Goal: Check status: Check status

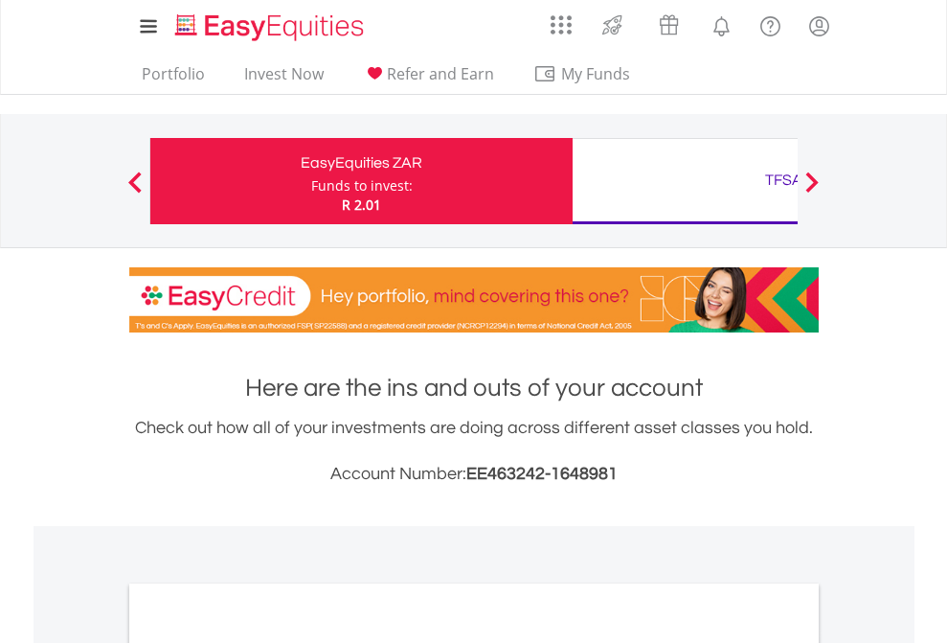
click at [311, 181] on div "Funds to invest:" at bounding box center [362, 185] width 102 height 19
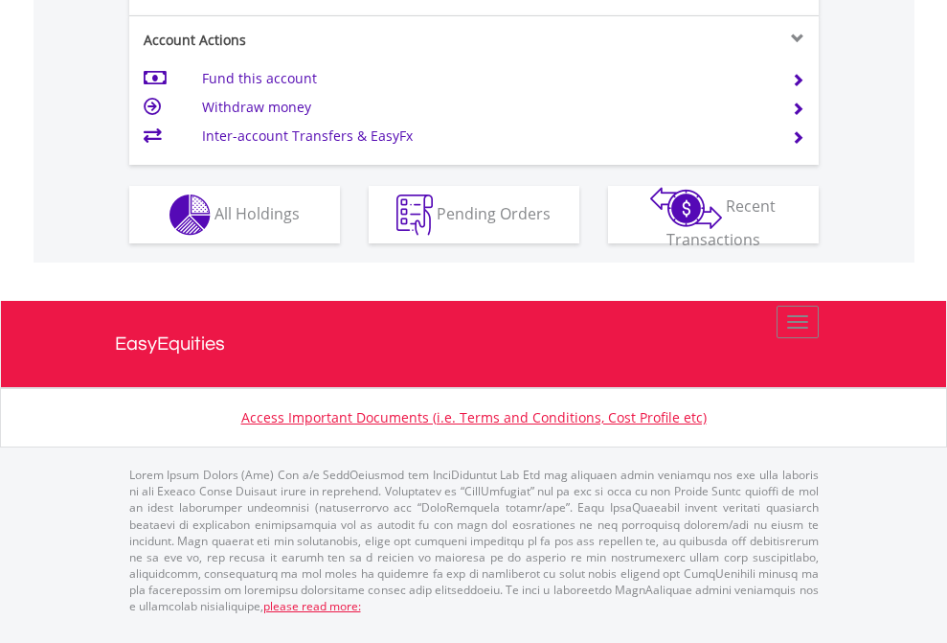
scroll to position [1874, 0]
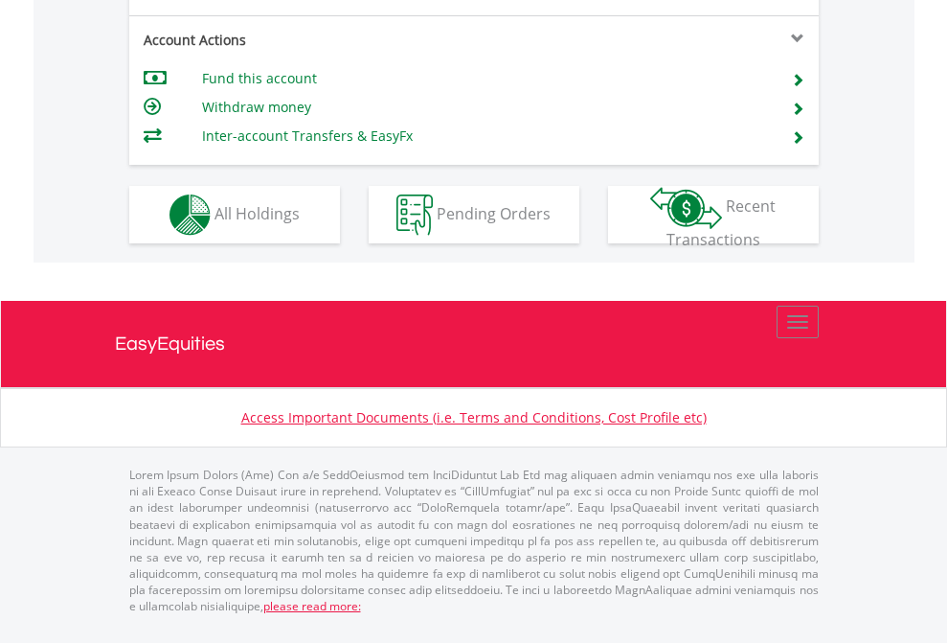
scroll to position [1797, 0]
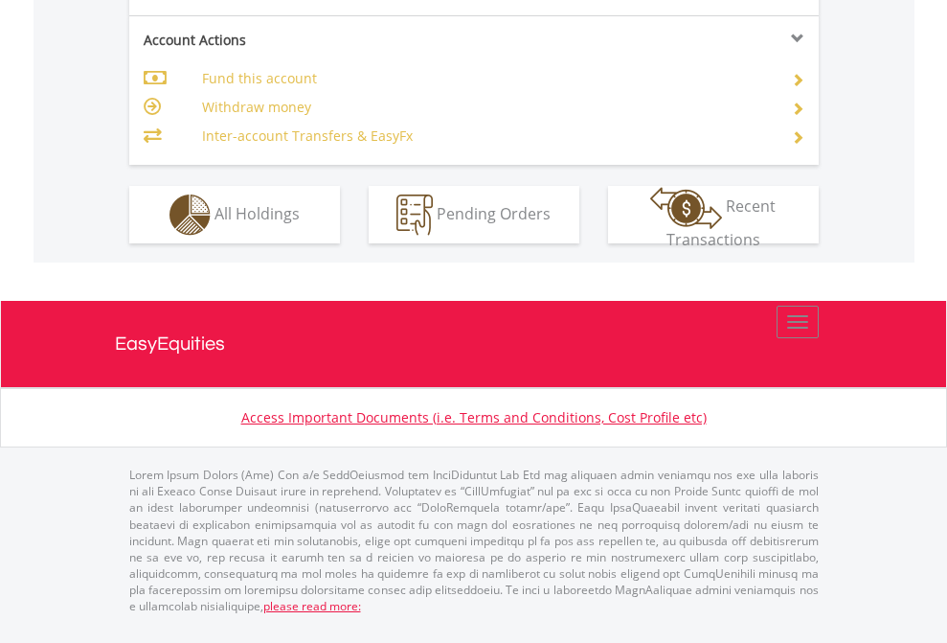
scroll to position [1836, 0]
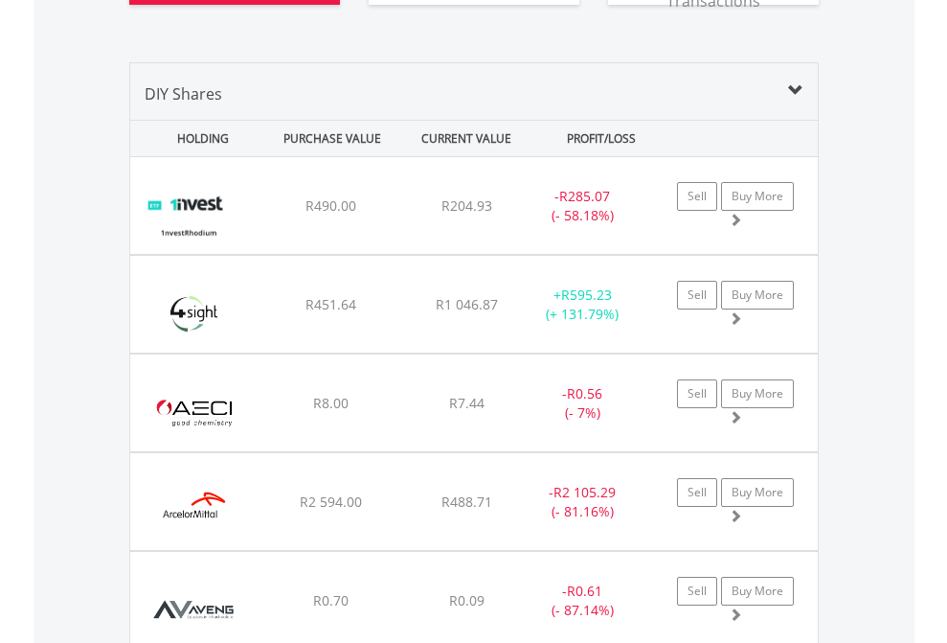
scroll to position [2283, 0]
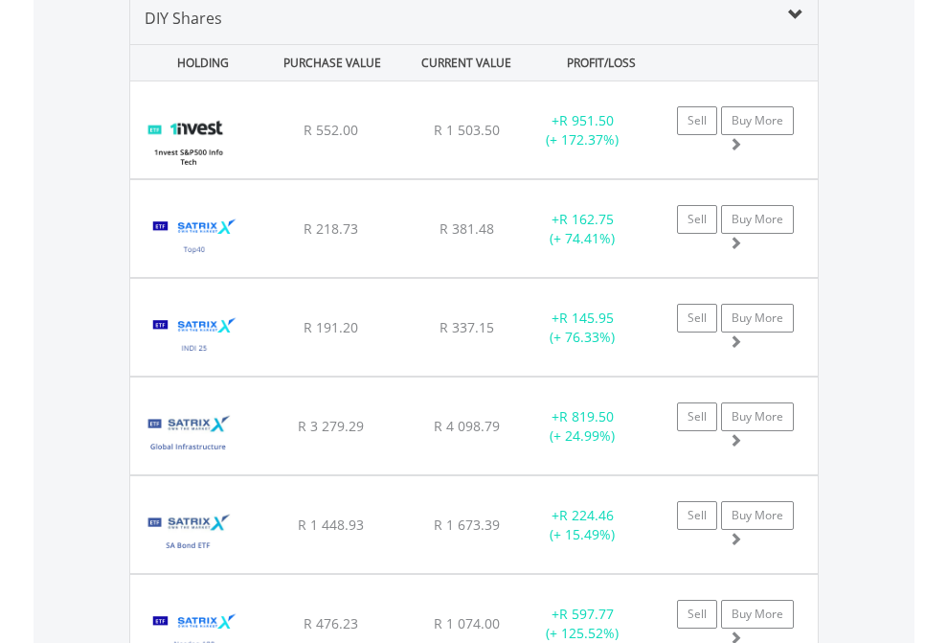
scroll to position [1851, 0]
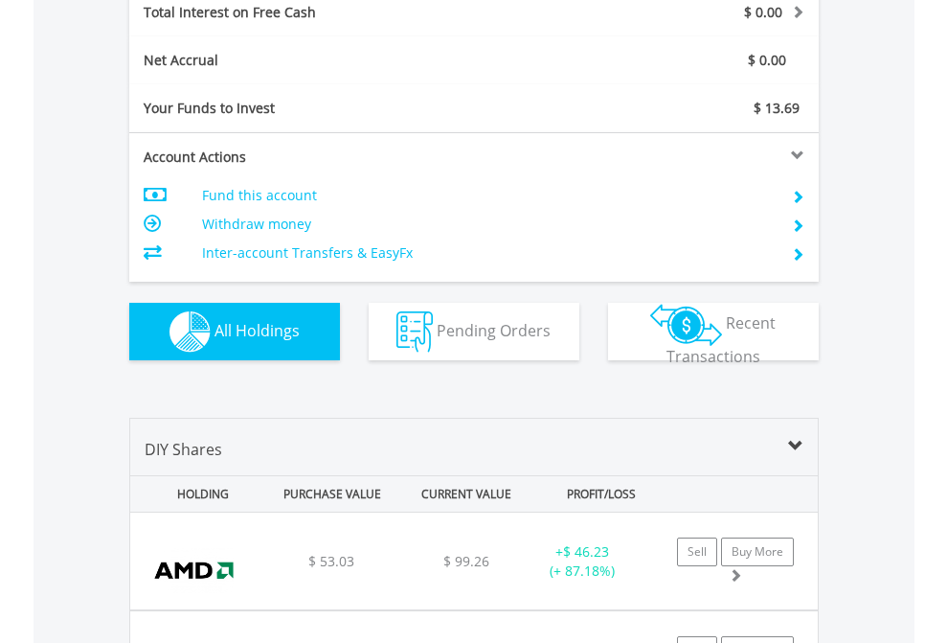
scroll to position [2206, 0]
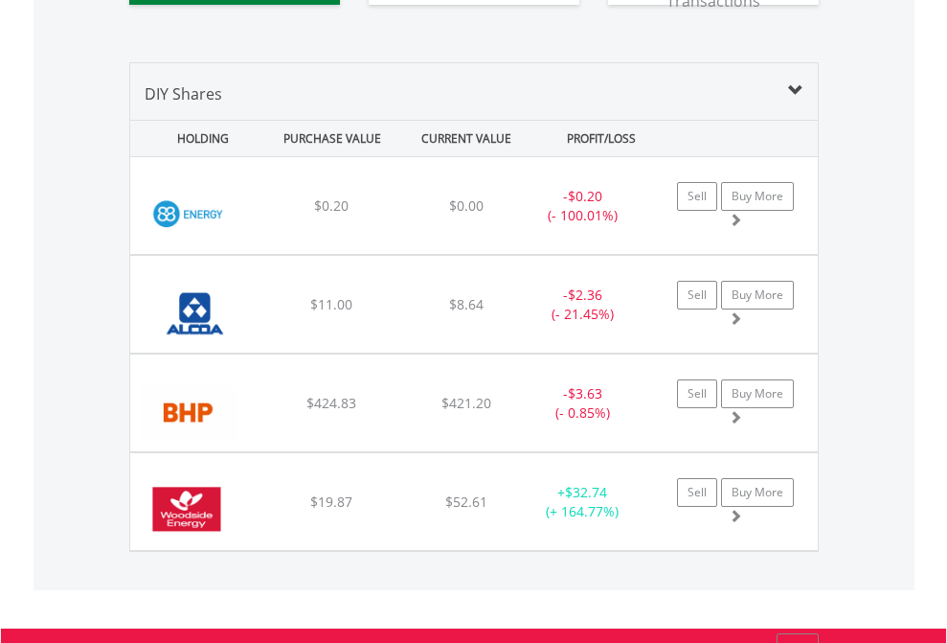
scroll to position [2130, 0]
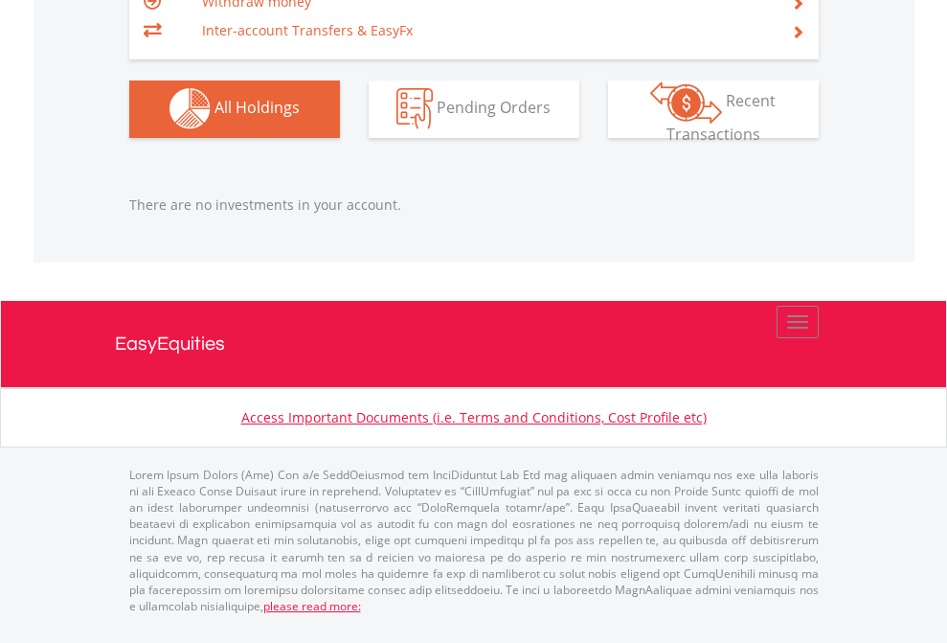
scroll to position [184, 301]
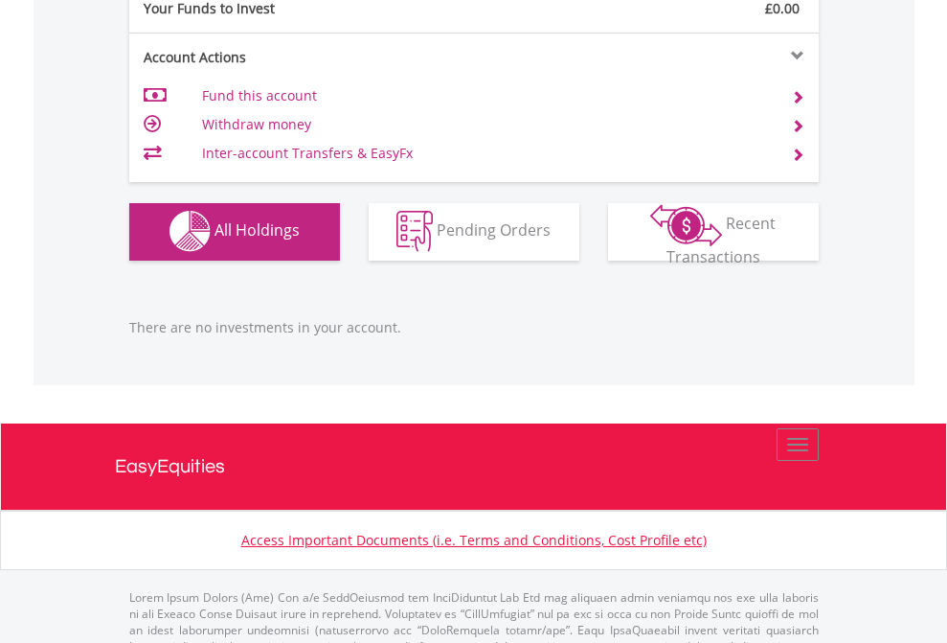
scroll to position [1896, 0]
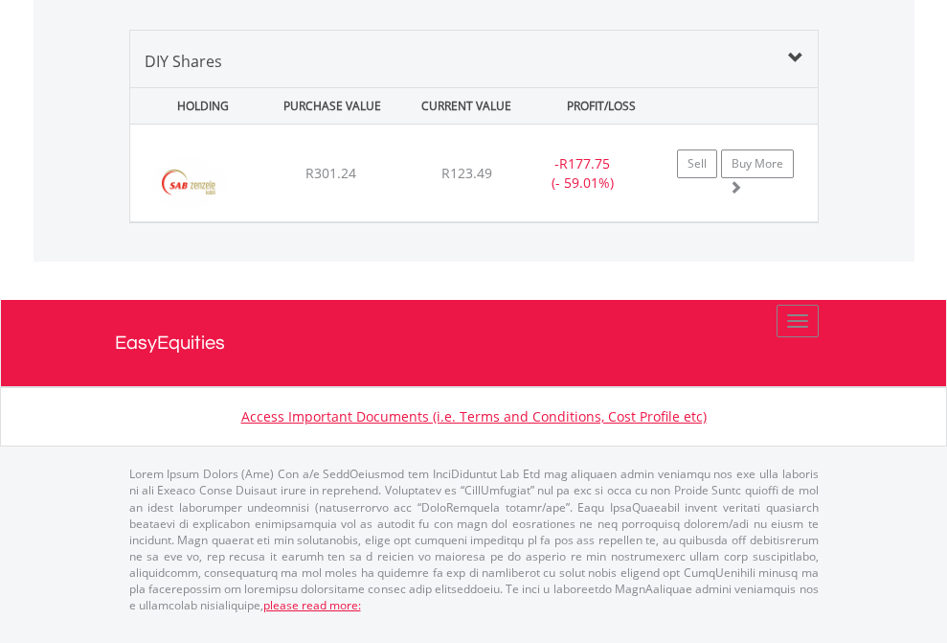
scroll to position [184, 301]
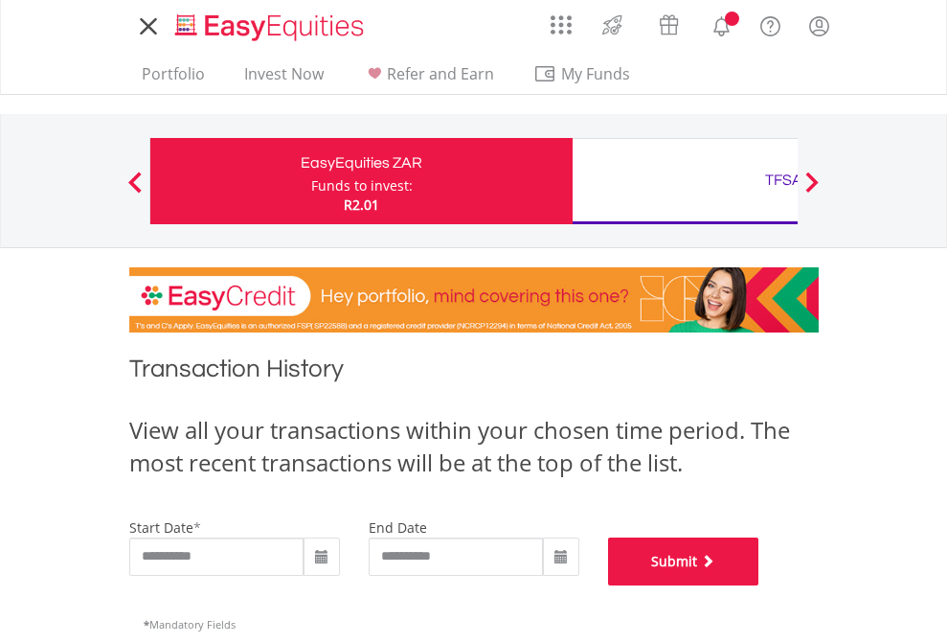
click at [759, 585] on button "Submit" at bounding box center [683, 561] width 151 height 48
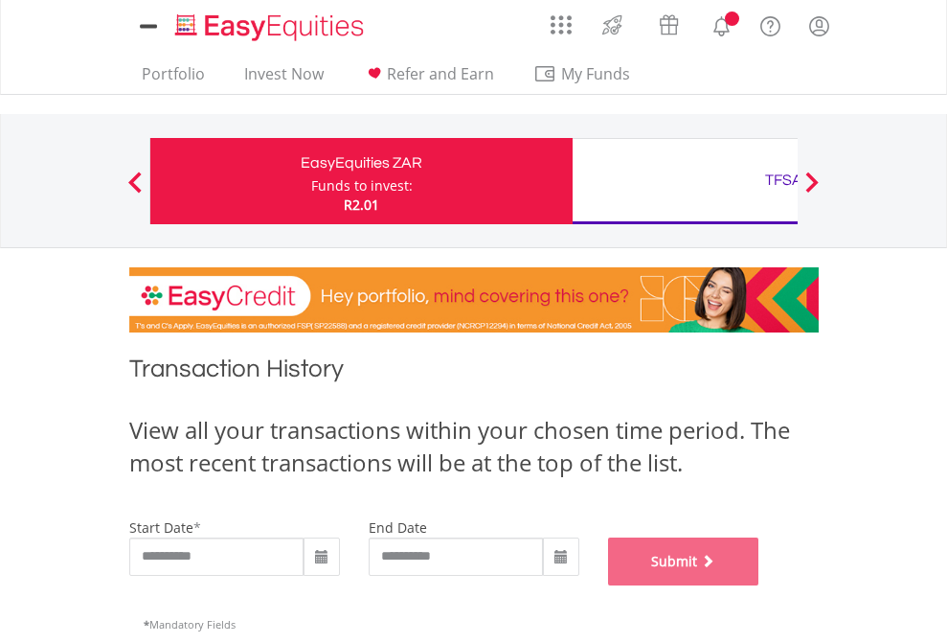
scroll to position [777, 0]
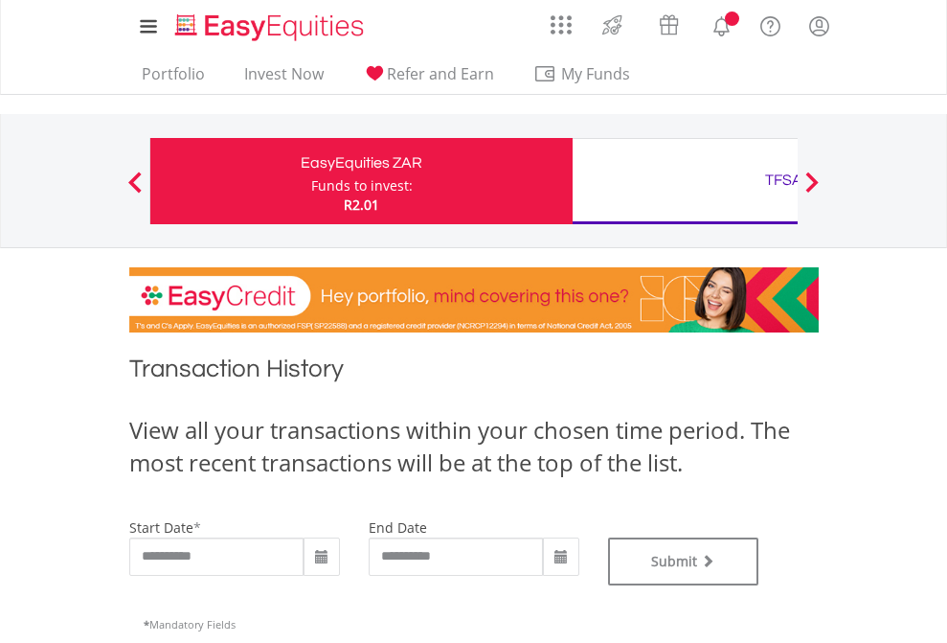
click at [685, 181] on div "TFSA" at bounding box center [783, 180] width 399 height 27
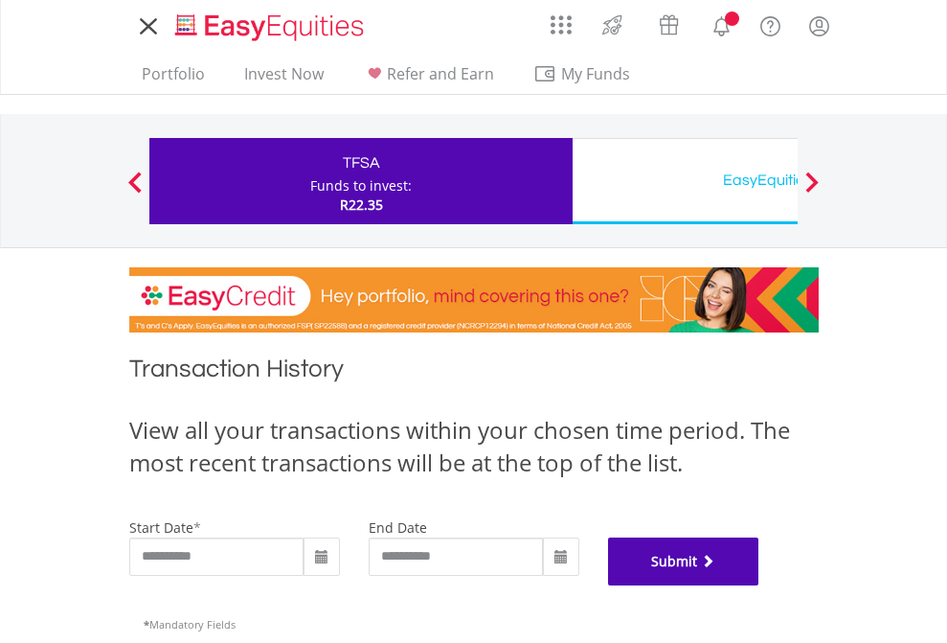
click at [759, 585] on button "Submit" at bounding box center [683, 561] width 151 height 48
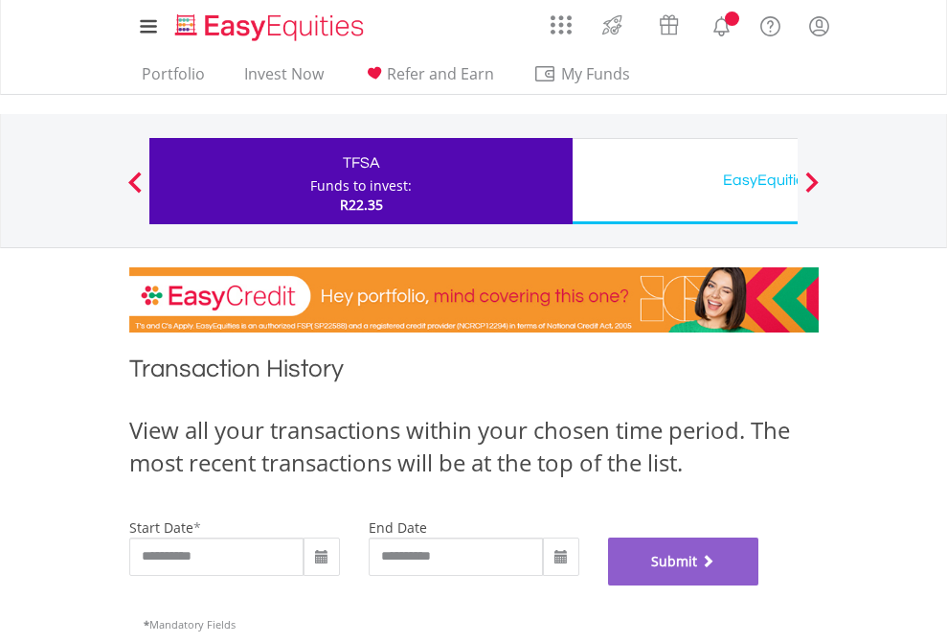
scroll to position [777, 0]
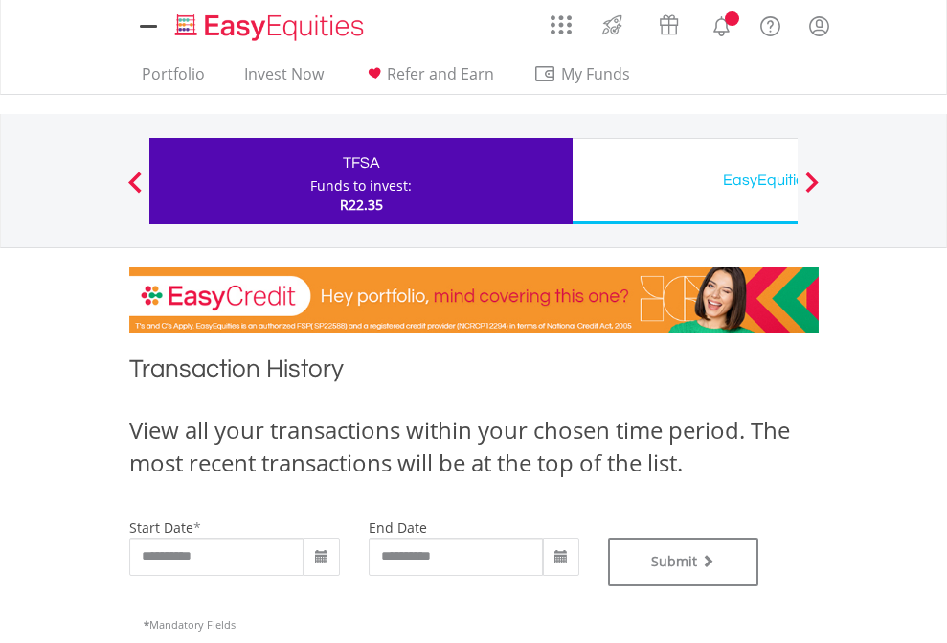
click at [685, 181] on div "EasyEquities USD" at bounding box center [783, 180] width 399 height 27
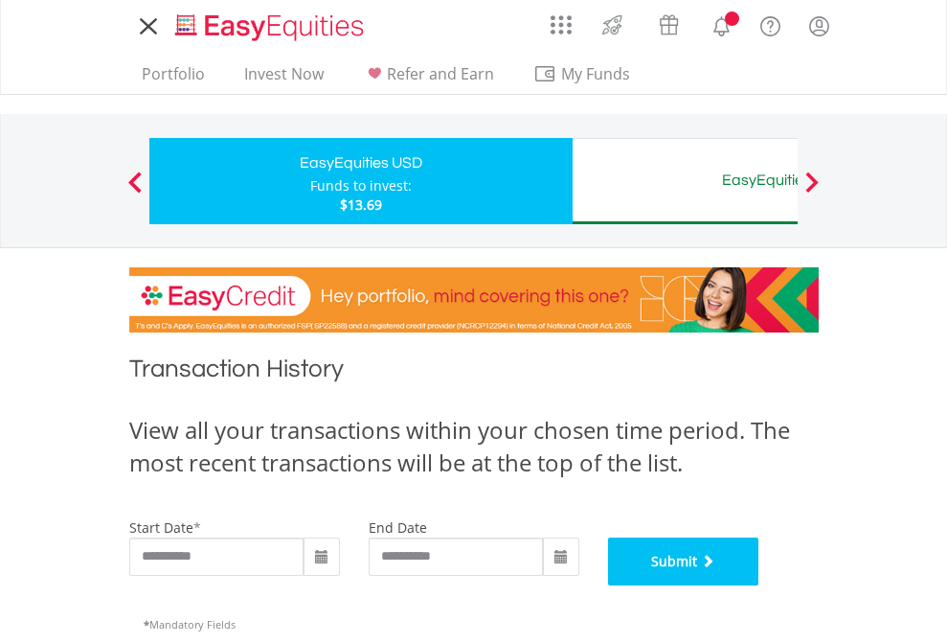
click at [759, 585] on button "Submit" at bounding box center [683, 561] width 151 height 48
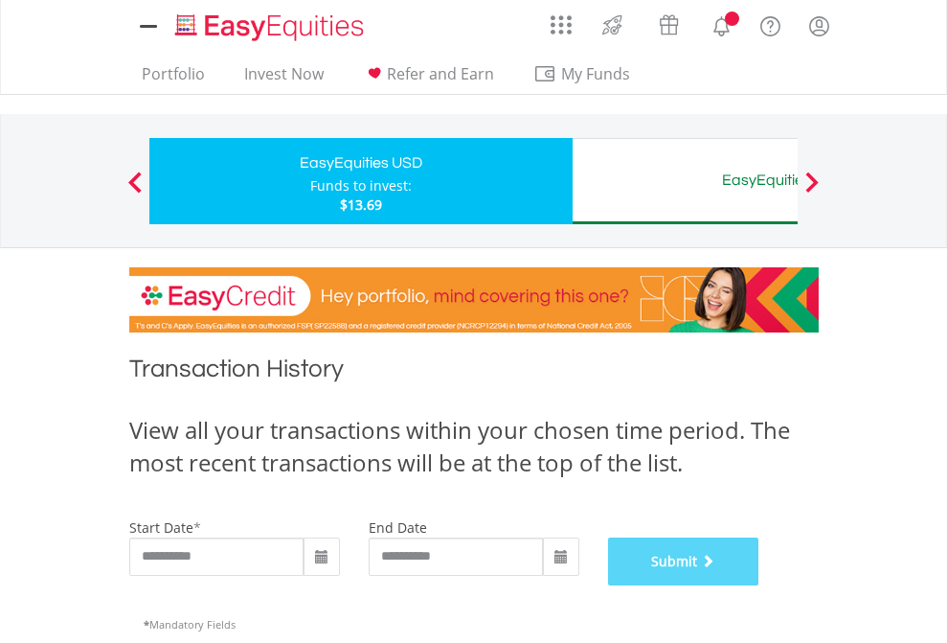
scroll to position [777, 0]
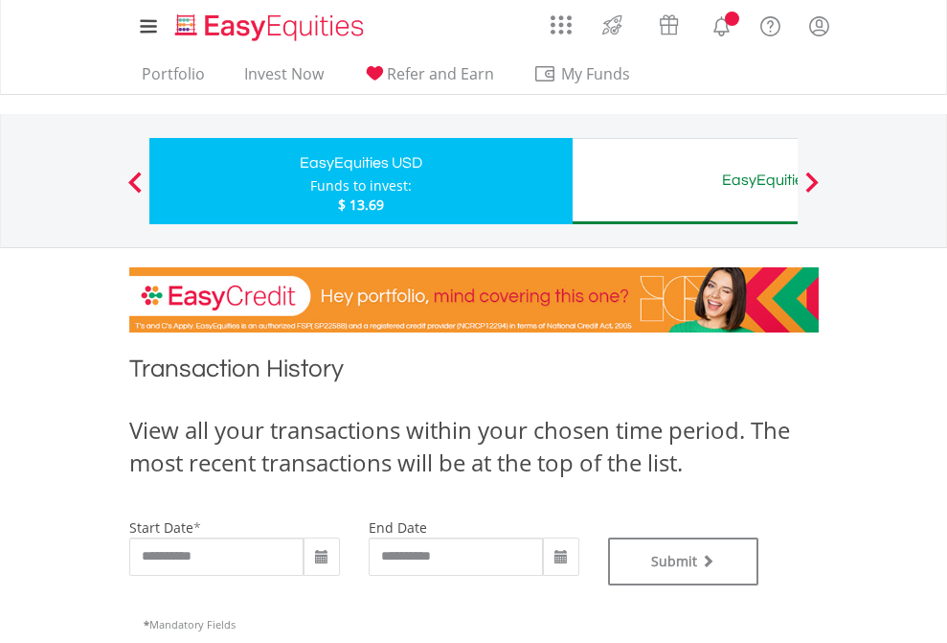
click at [685, 181] on div "EasyEquities AUD" at bounding box center [783, 180] width 399 height 27
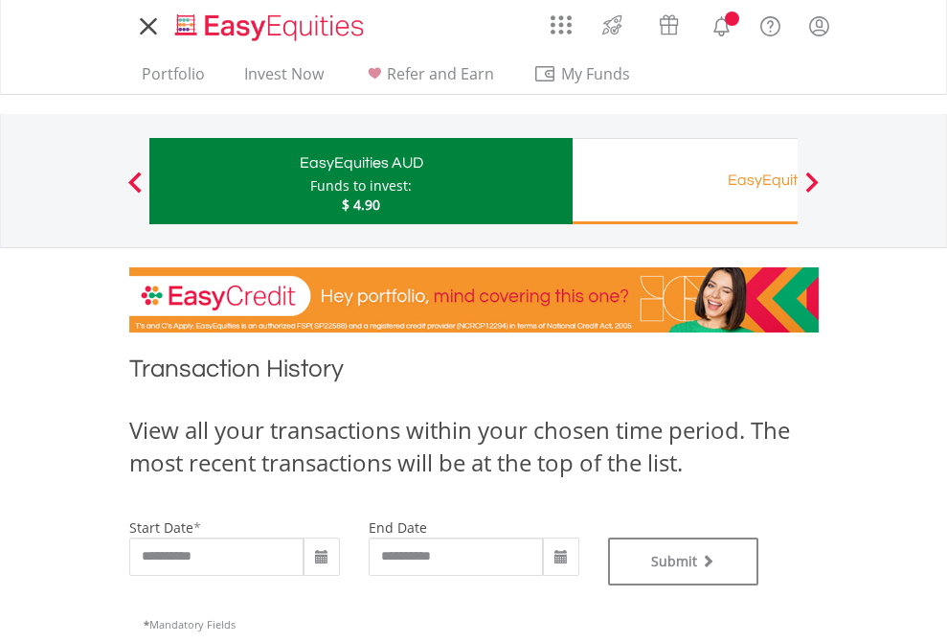
type input "**********"
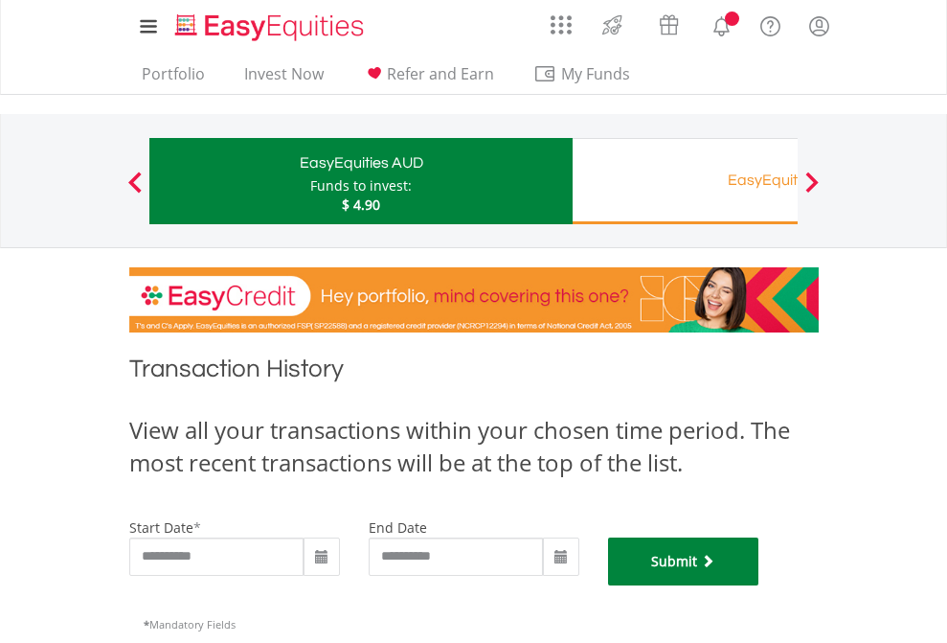
click at [759, 585] on button "Submit" at bounding box center [683, 561] width 151 height 48
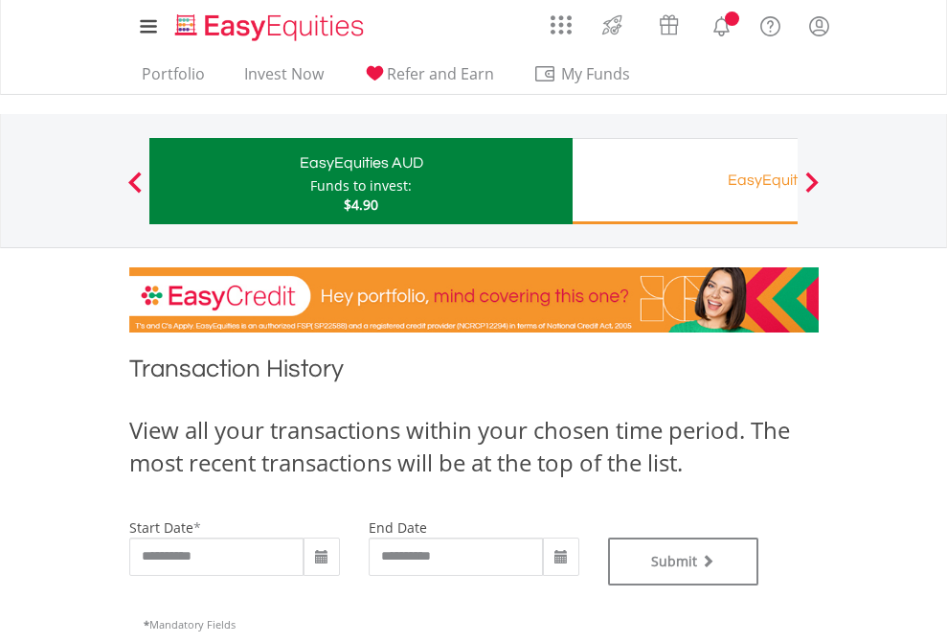
click at [685, 181] on div "EasyEquities RA" at bounding box center [783, 180] width 399 height 27
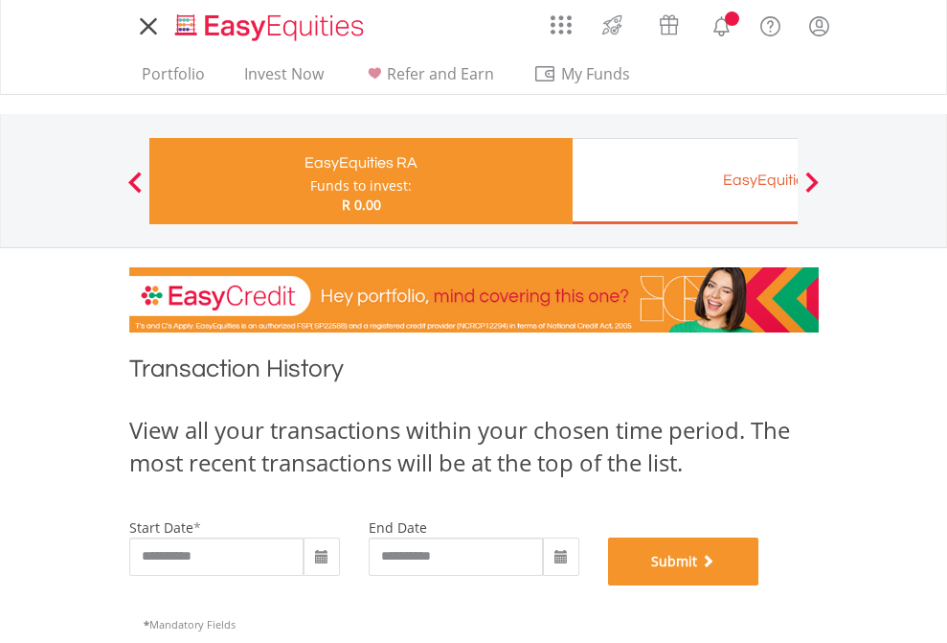
click at [759, 585] on button "Submit" at bounding box center [683, 561] width 151 height 48
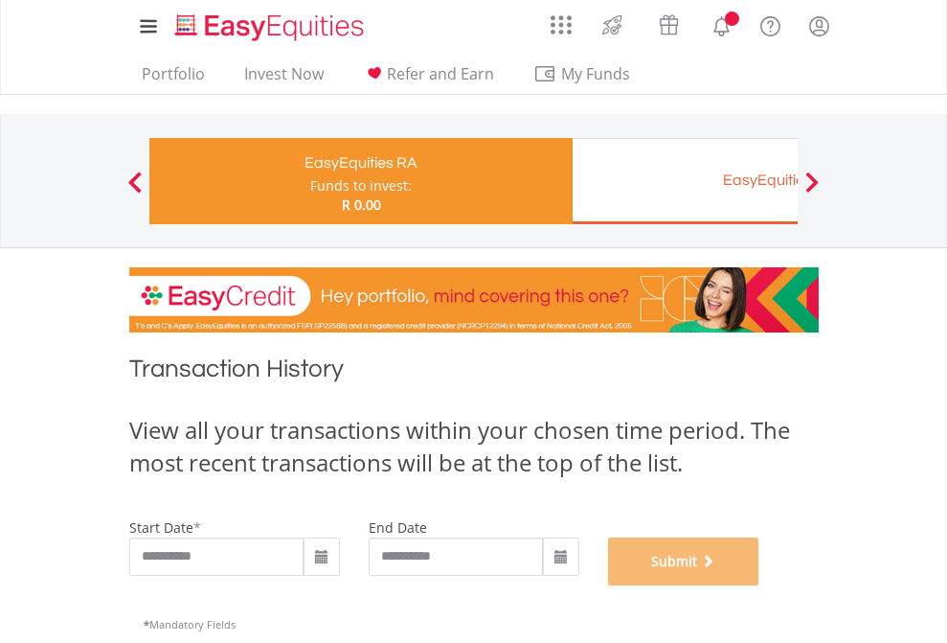
scroll to position [777, 0]
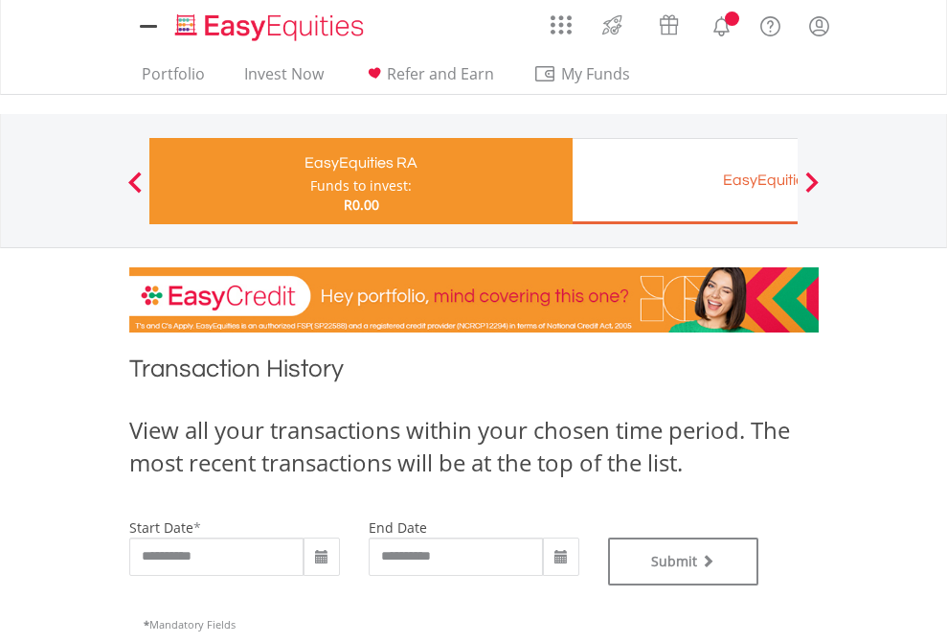
click at [685, 181] on div "EasyEquities EUR" at bounding box center [783, 180] width 399 height 27
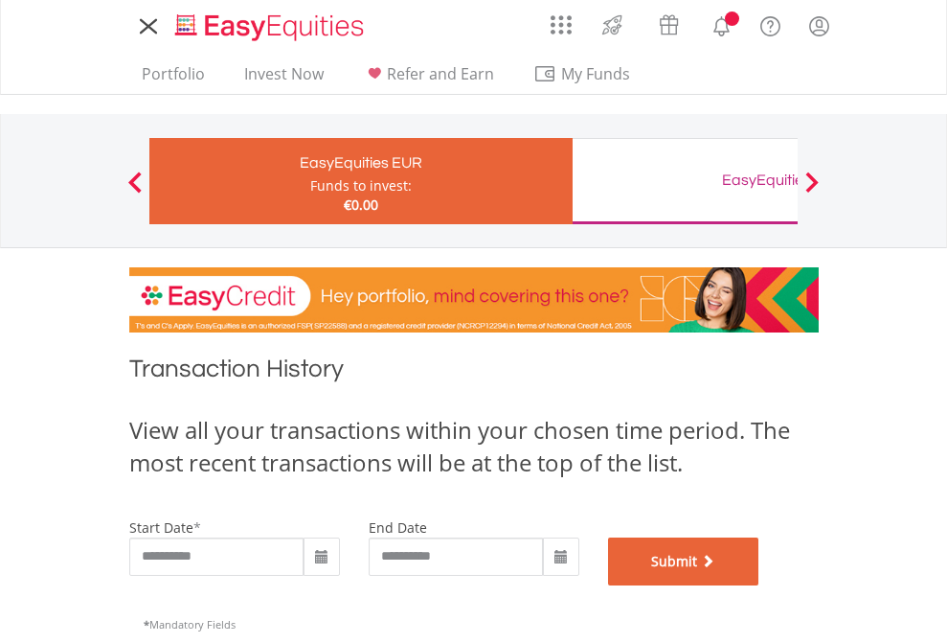
click at [759, 585] on button "Submit" at bounding box center [683, 561] width 151 height 48
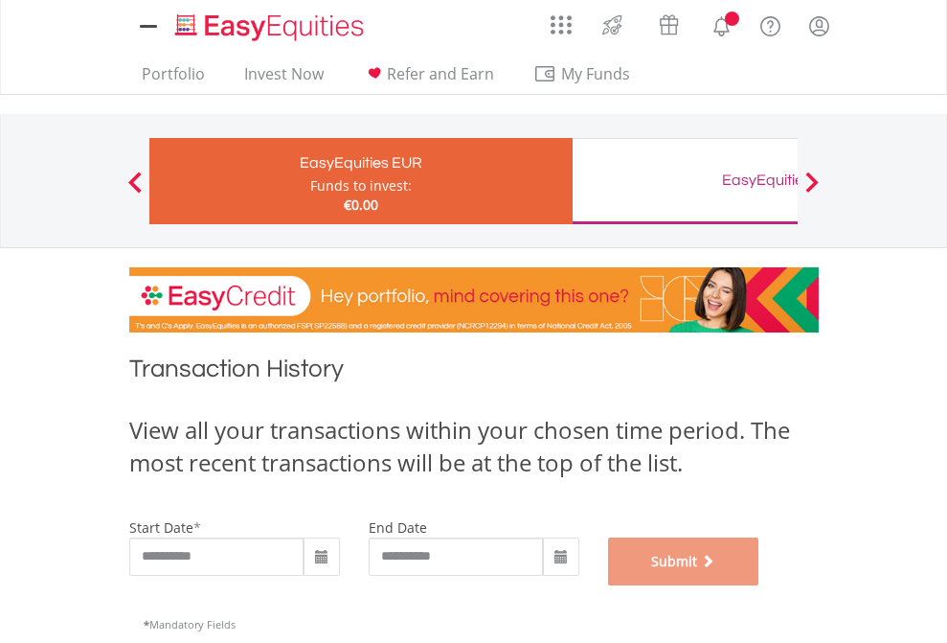
scroll to position [777, 0]
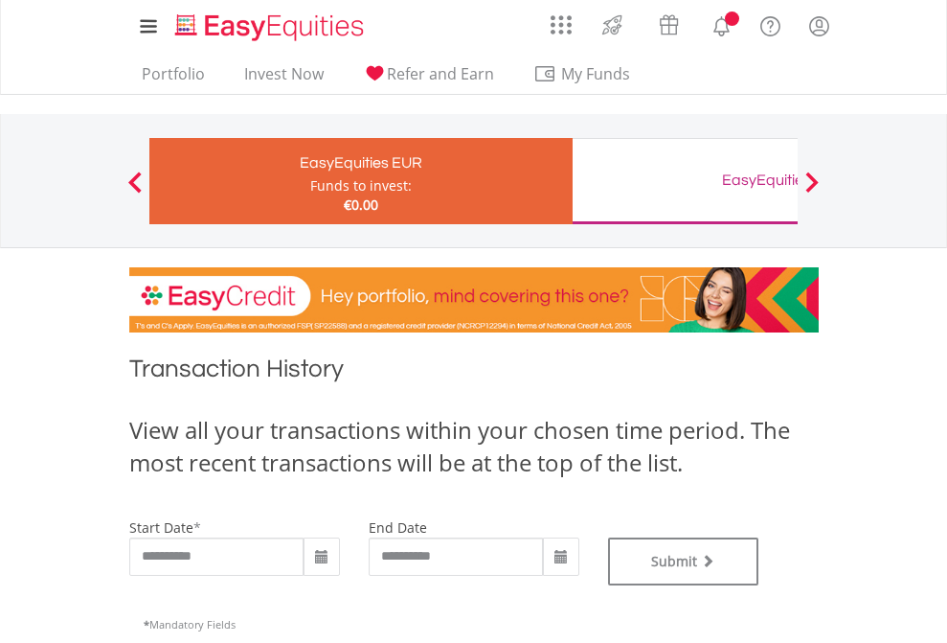
click at [685, 181] on div "EasyEquities GBP" at bounding box center [783, 180] width 399 height 27
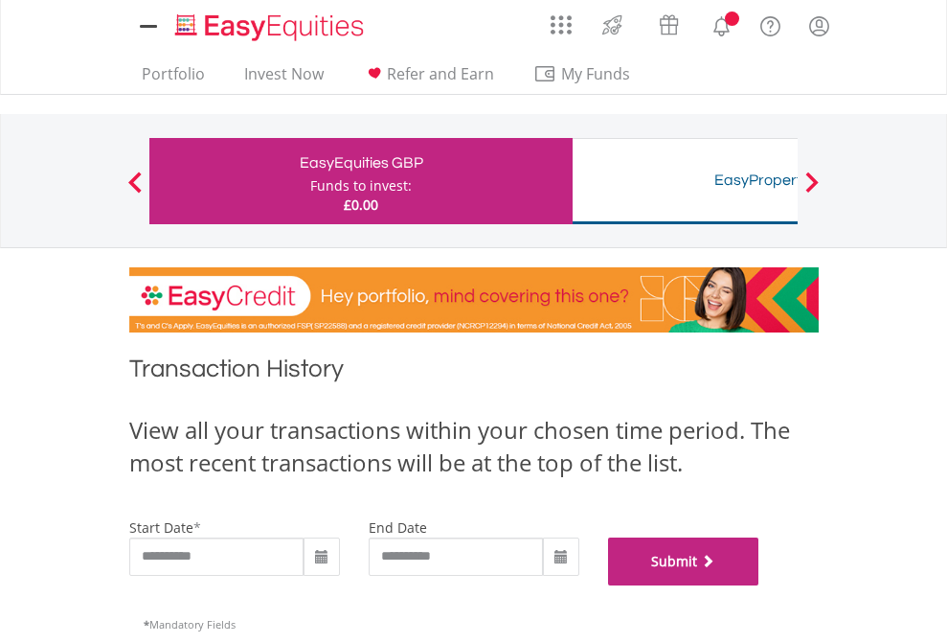
click at [759, 585] on button "Submit" at bounding box center [683, 561] width 151 height 48
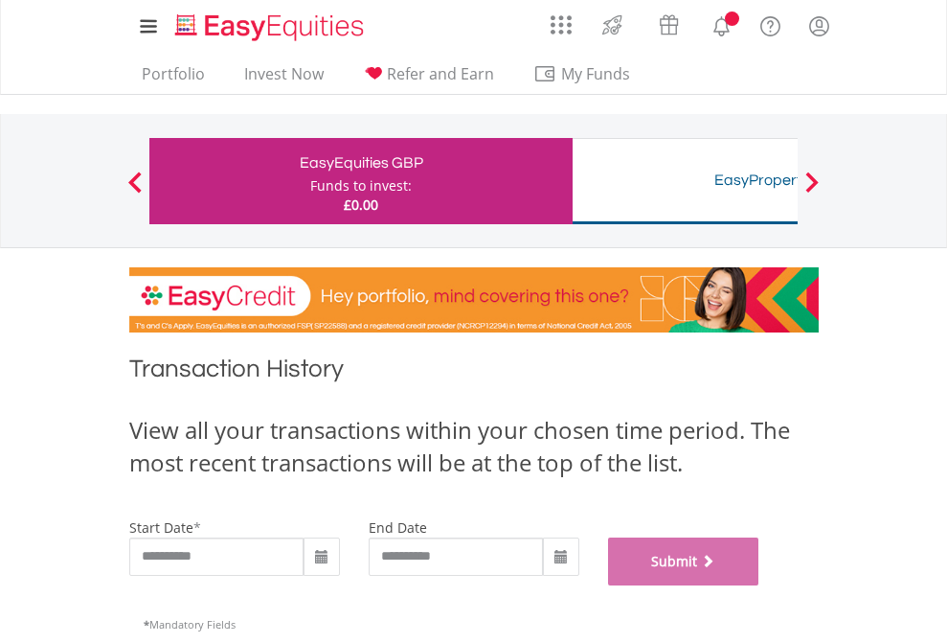
scroll to position [777, 0]
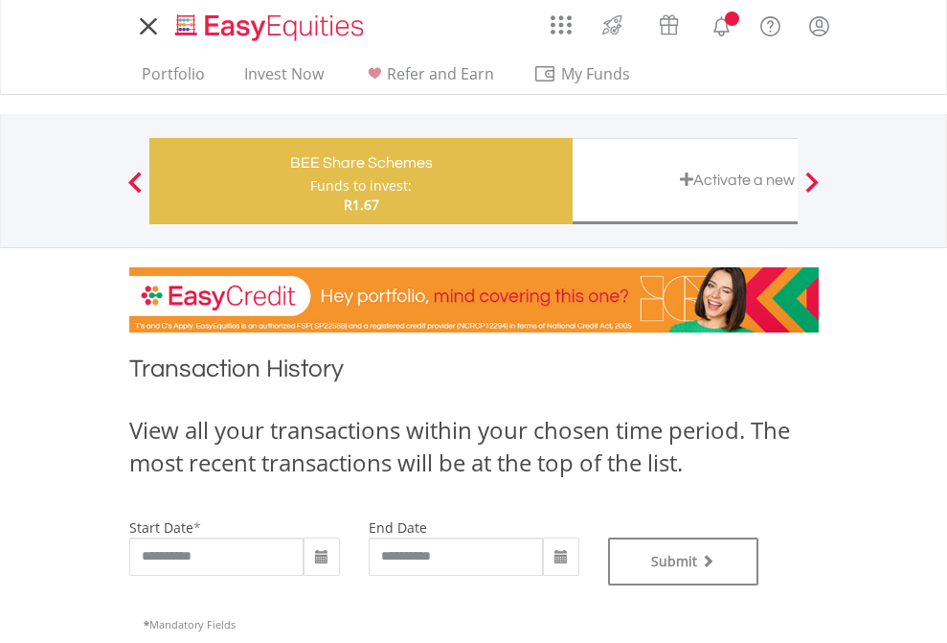
type input "**********"
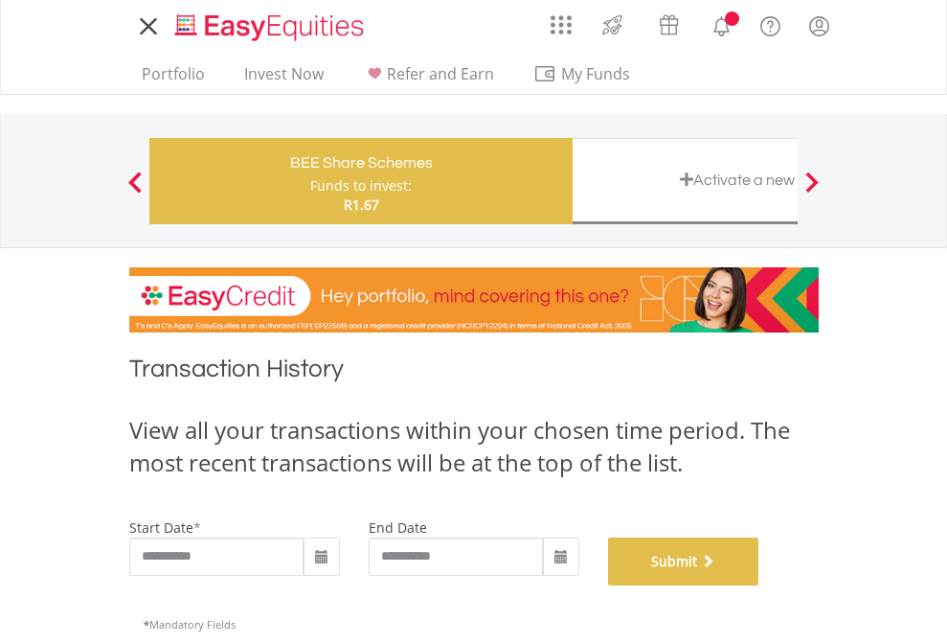
click at [759, 585] on button "Submit" at bounding box center [683, 561] width 151 height 48
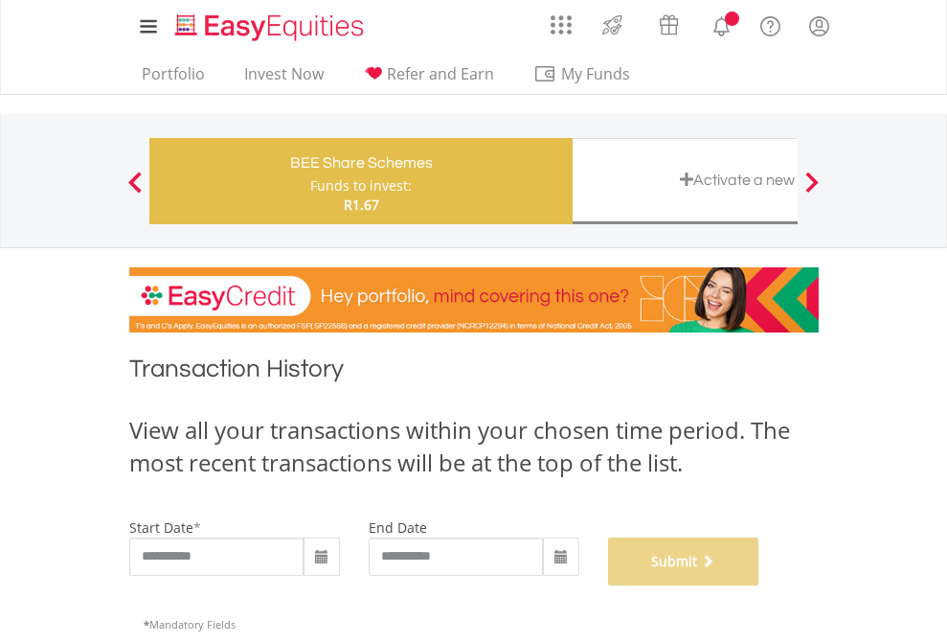
scroll to position [777, 0]
